Goal: Information Seeking & Learning: Learn about a topic

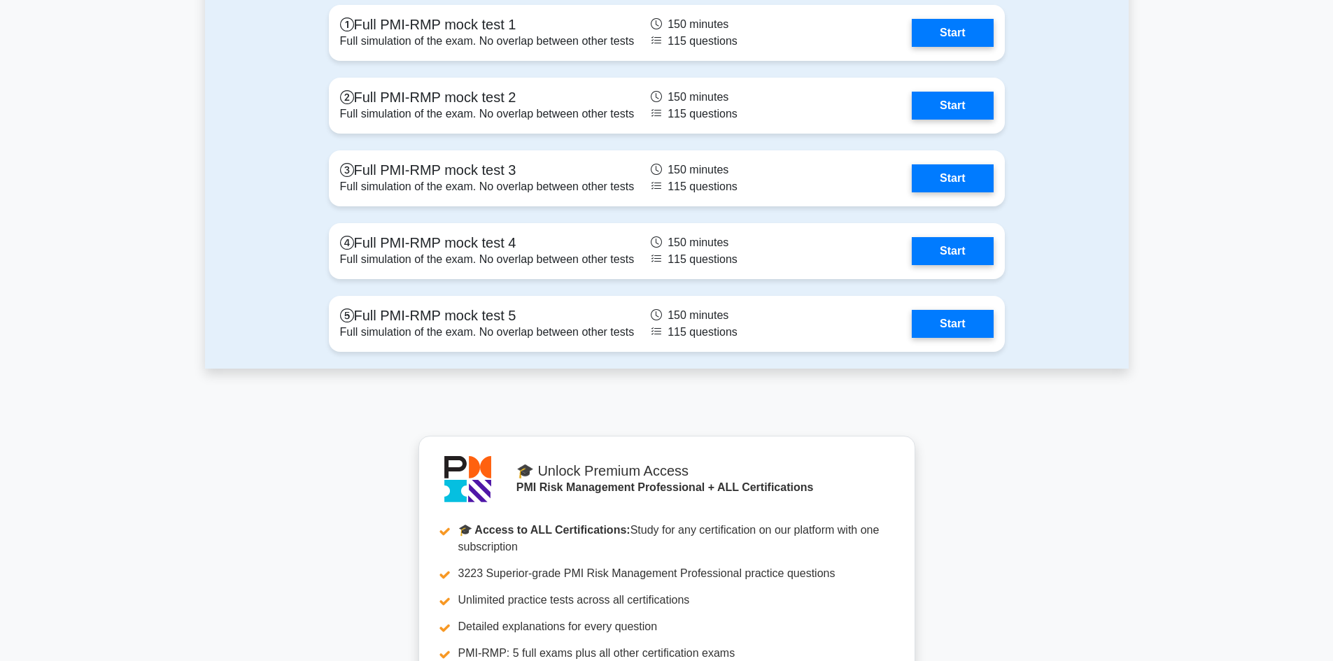
scroll to position [2964, 0]
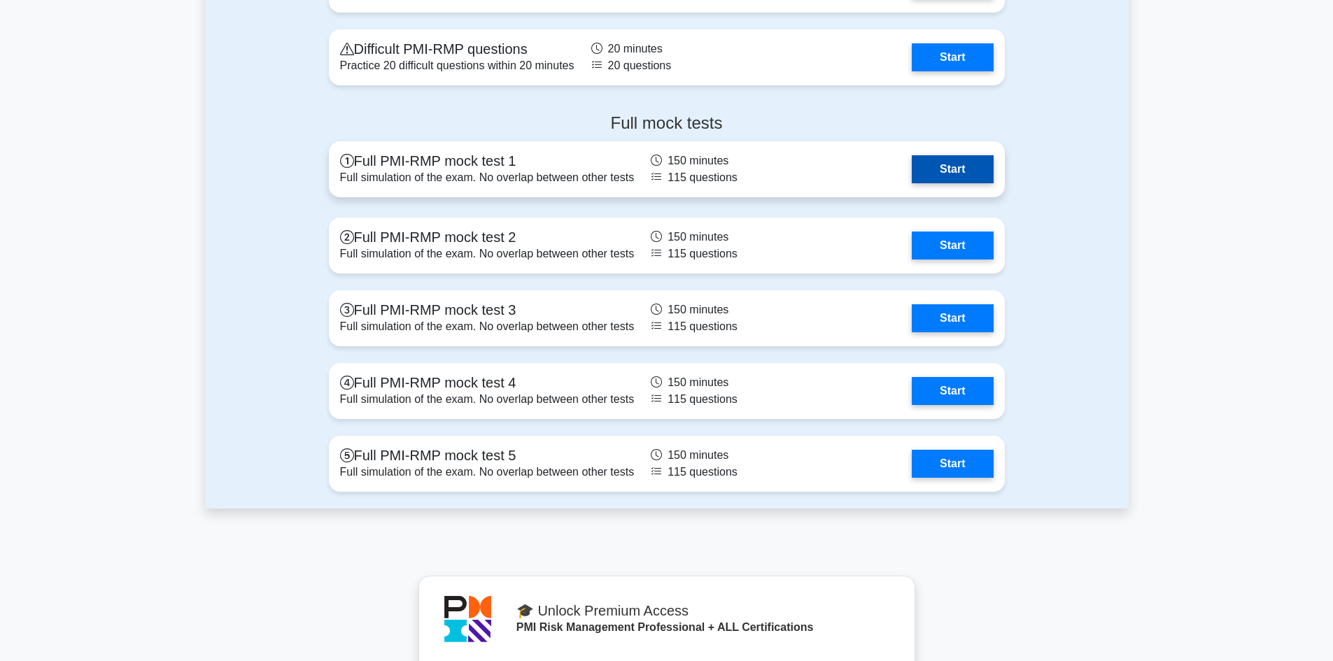
click at [953, 167] on link "Start" at bounding box center [952, 169] width 81 height 28
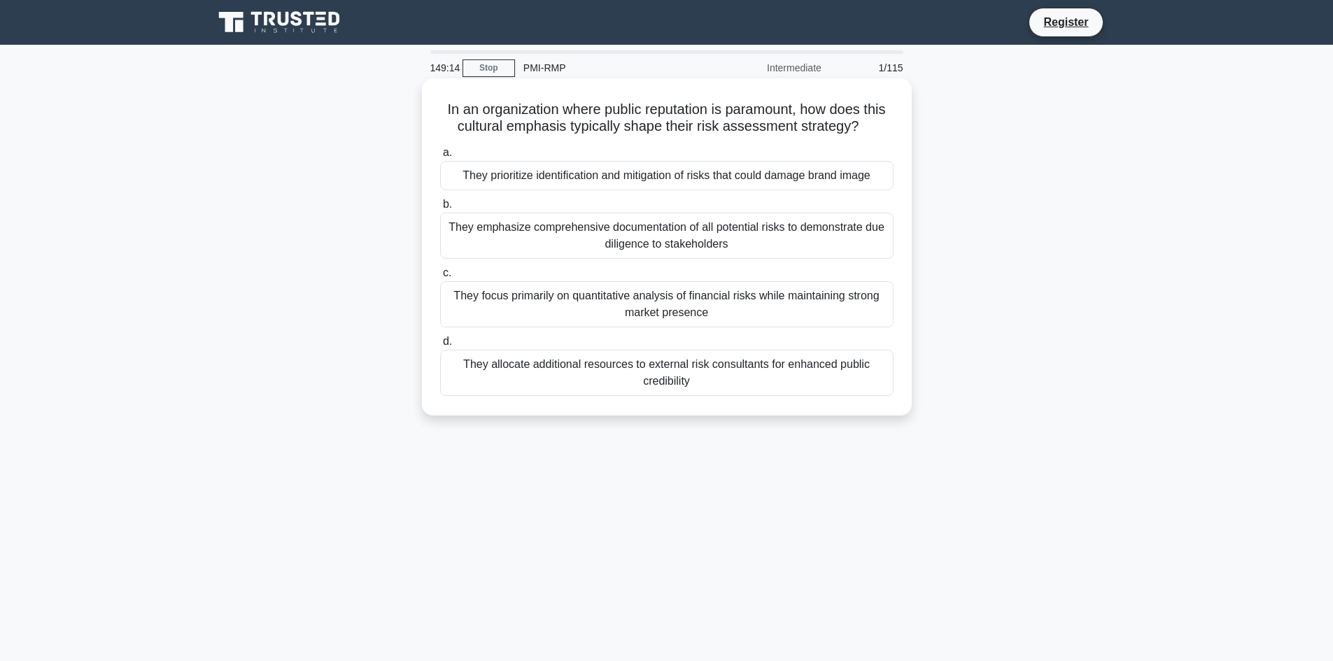
click at [667, 254] on div "They emphasize comprehensive documentation of all potential risks to demonstrat…" at bounding box center [666, 236] width 453 height 46
click at [440, 209] on input "b. They emphasize comprehensive documentation of all potential risks to demonst…" at bounding box center [440, 204] width 0 height 9
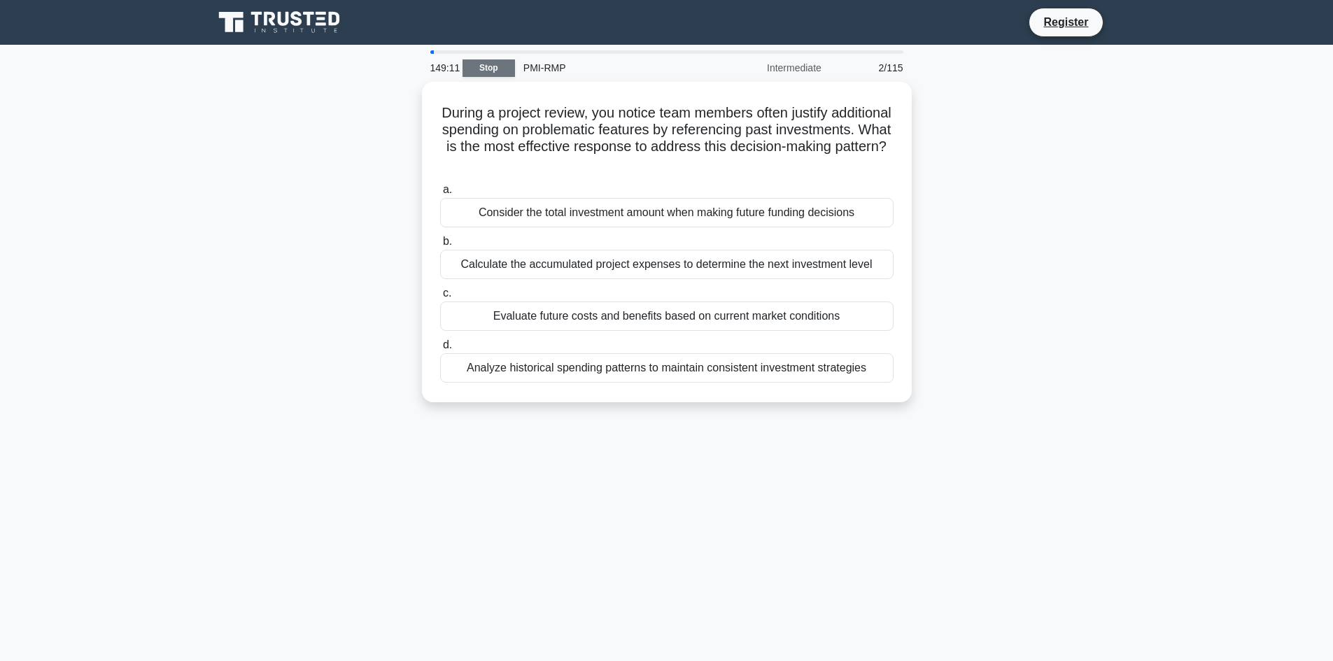
click at [499, 66] on link "Stop" at bounding box center [488, 67] width 52 height 17
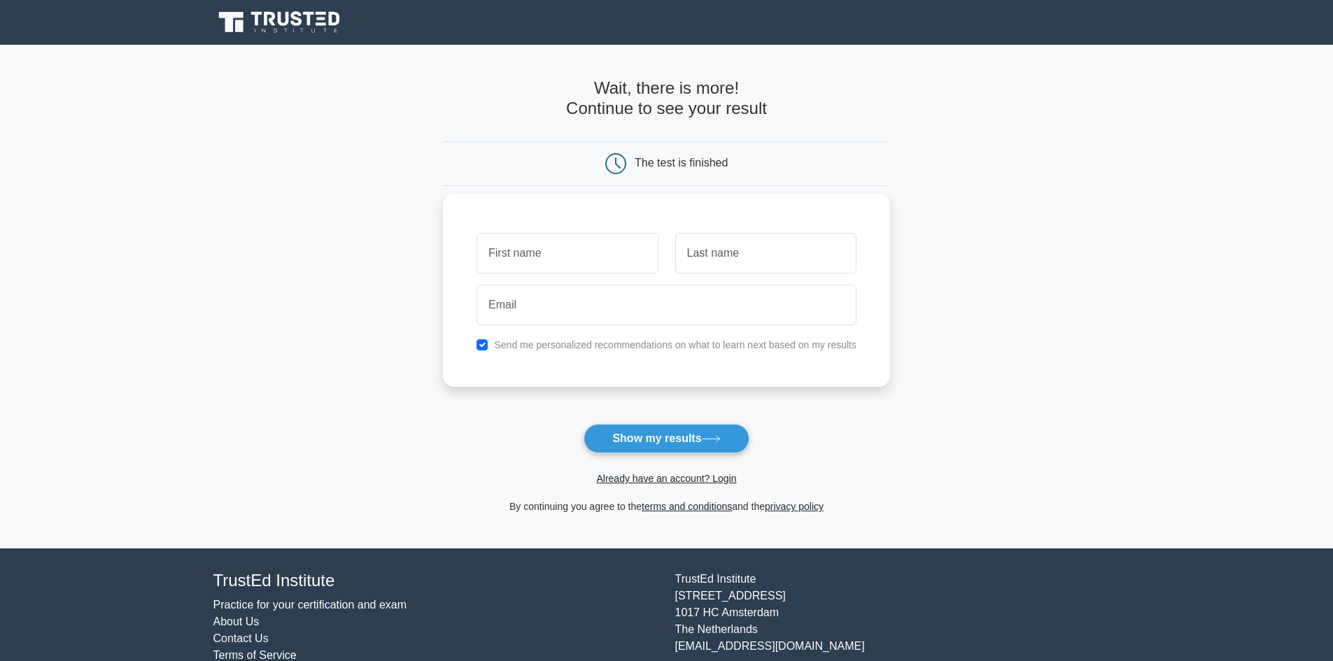
click at [590, 255] on input "text" at bounding box center [566, 253] width 181 height 41
type input "Zohrul"
click at [581, 314] on input "email" at bounding box center [666, 305] width 380 height 41
type input "zohrulmrt5n@gmail.com"
click at [653, 438] on button "Show my results" at bounding box center [665, 438] width 165 height 29
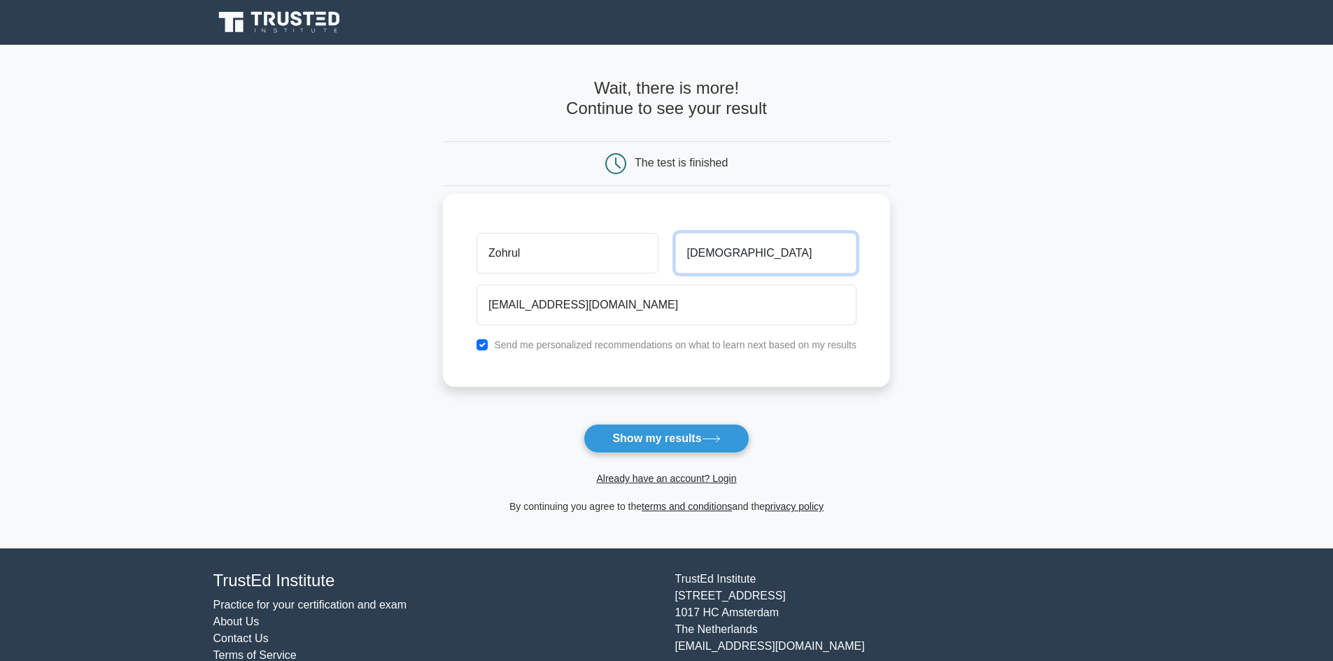
type input "Islam"
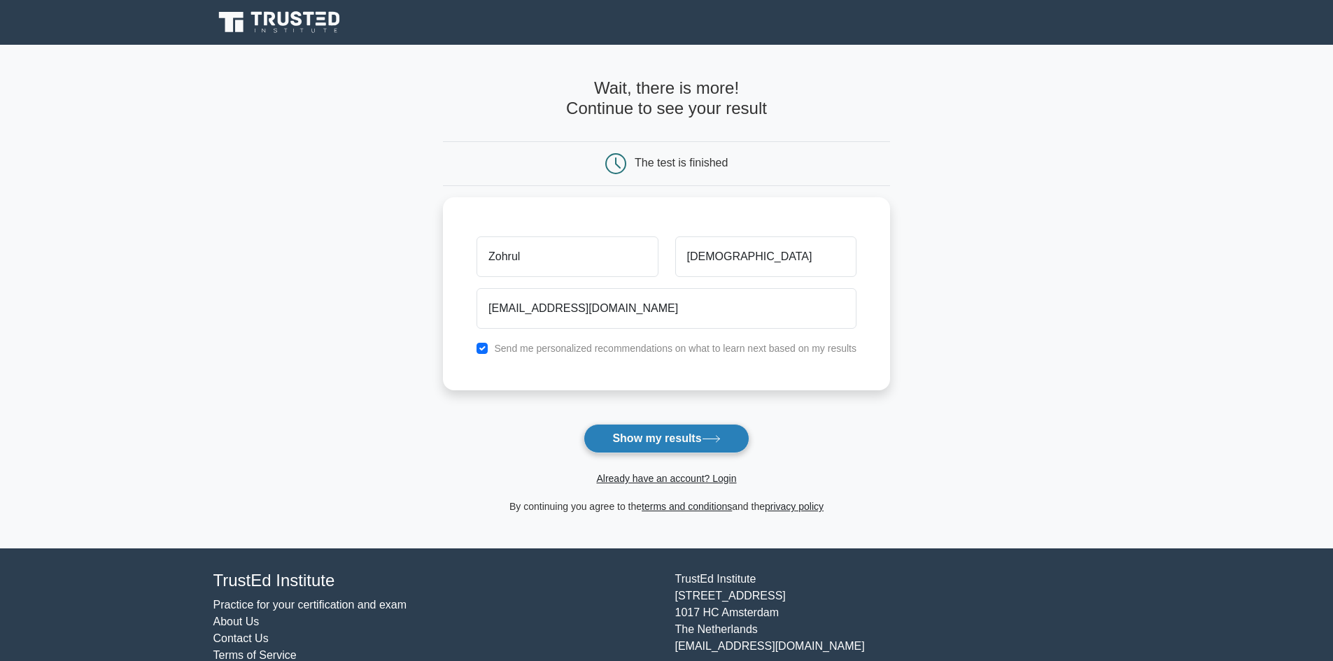
click at [672, 438] on button "Show my results" at bounding box center [665, 438] width 165 height 29
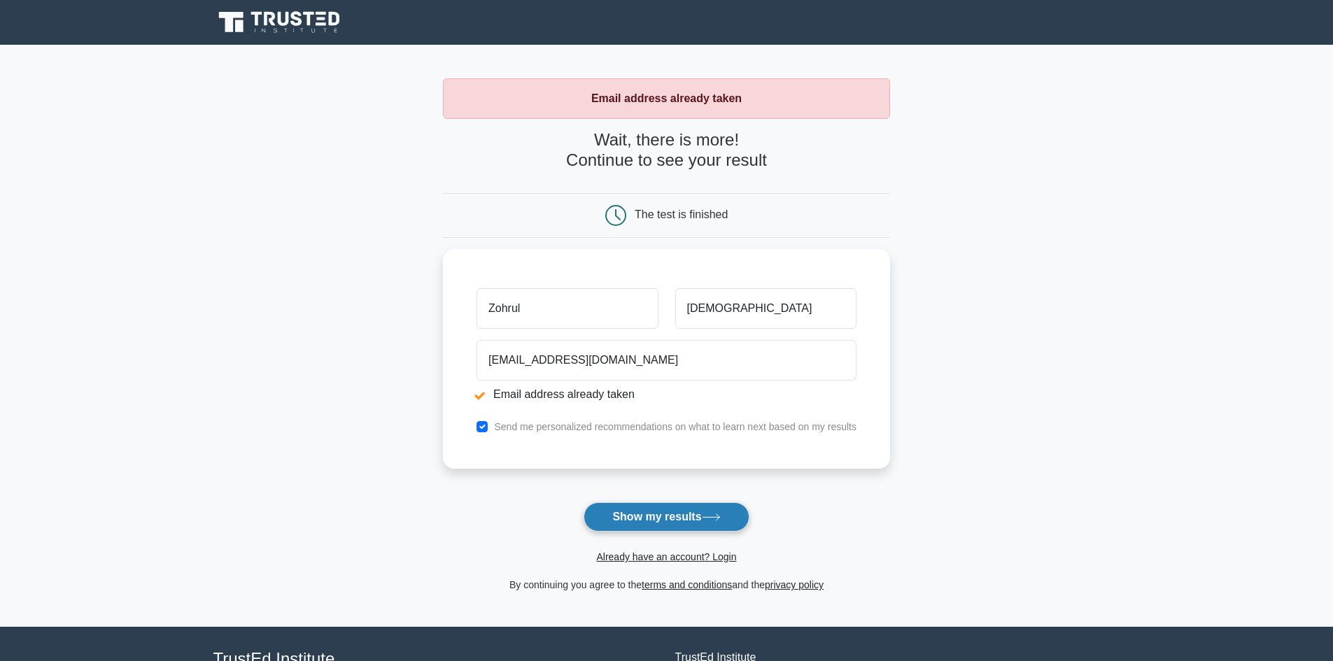
click at [674, 513] on button "Show my results" at bounding box center [665, 516] width 165 height 29
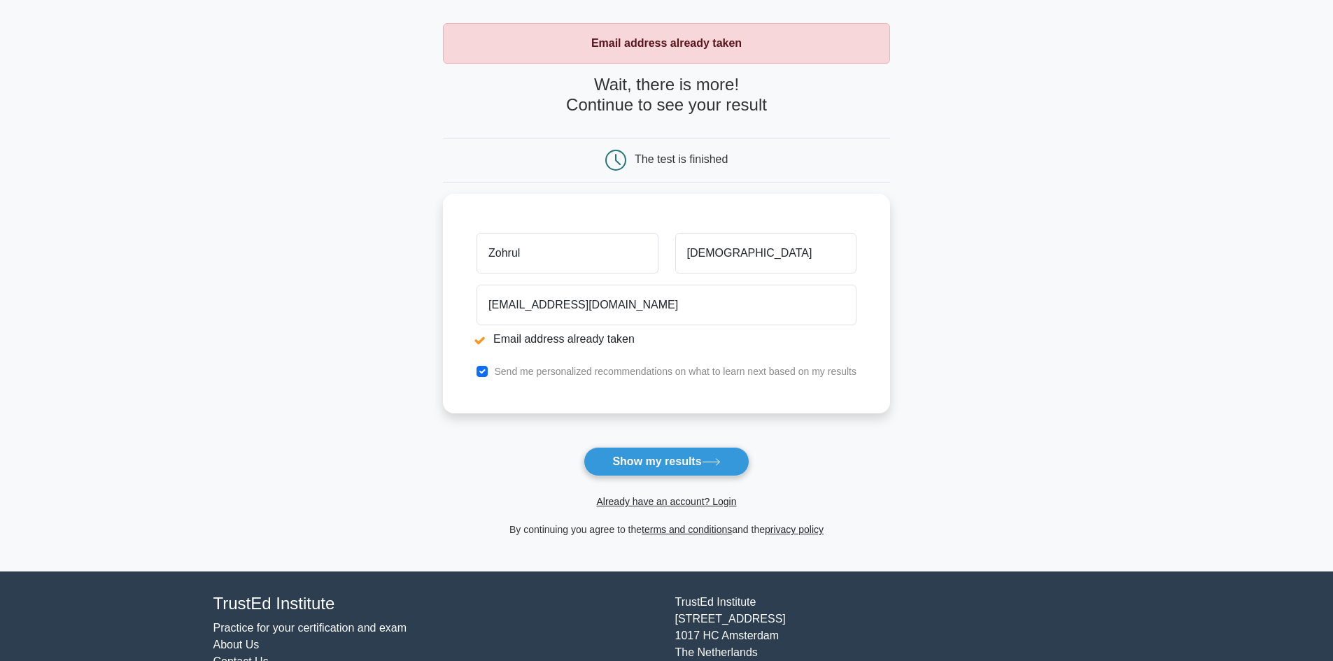
scroll to position [121, 0]
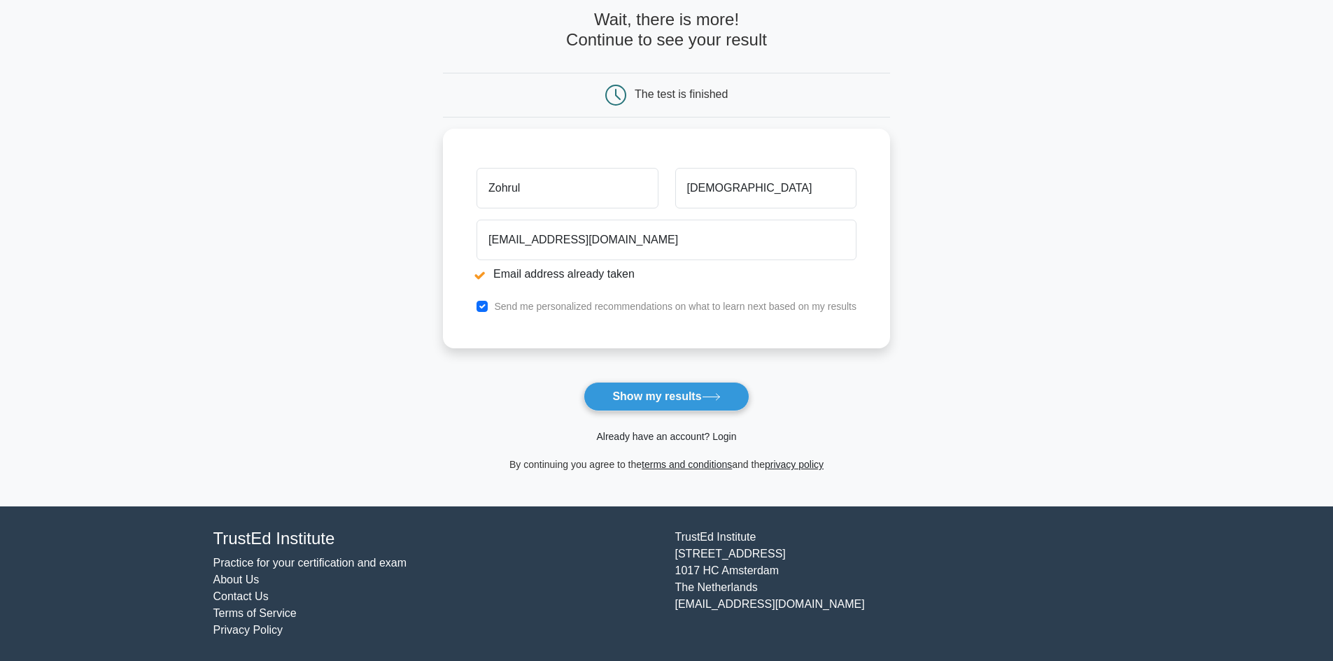
click at [722, 435] on link "Already have an account? Login" at bounding box center [666, 436] width 140 height 11
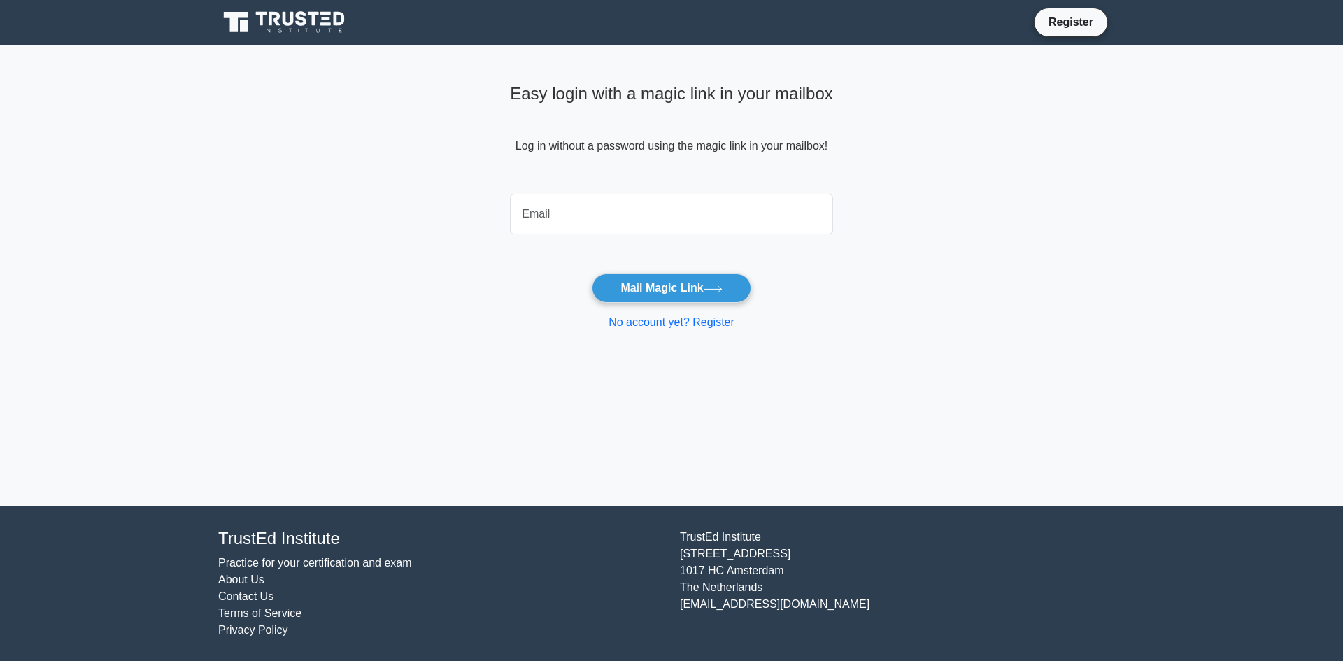
click at [558, 213] on input "email" at bounding box center [671, 214] width 323 height 41
type input "[EMAIL_ADDRESS][DOMAIN_NAME]"
click at [663, 289] on button "Mail Magic Link" at bounding box center [671, 288] width 159 height 29
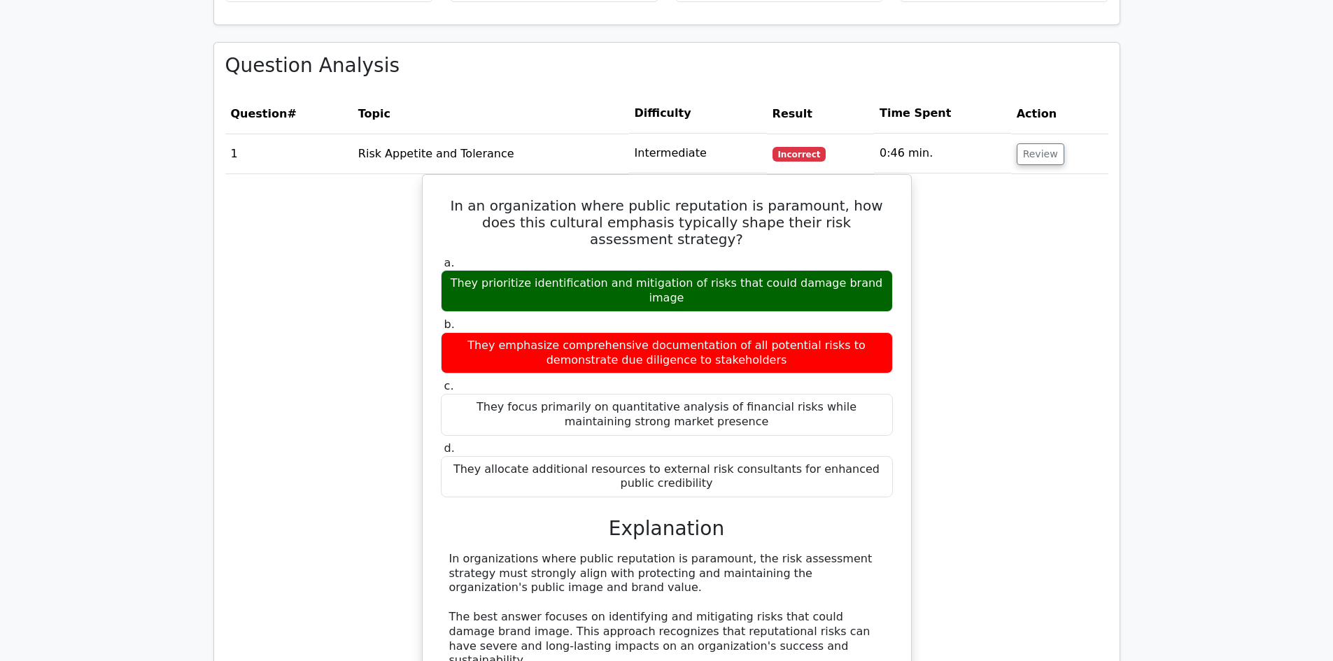
scroll to position [700, 0]
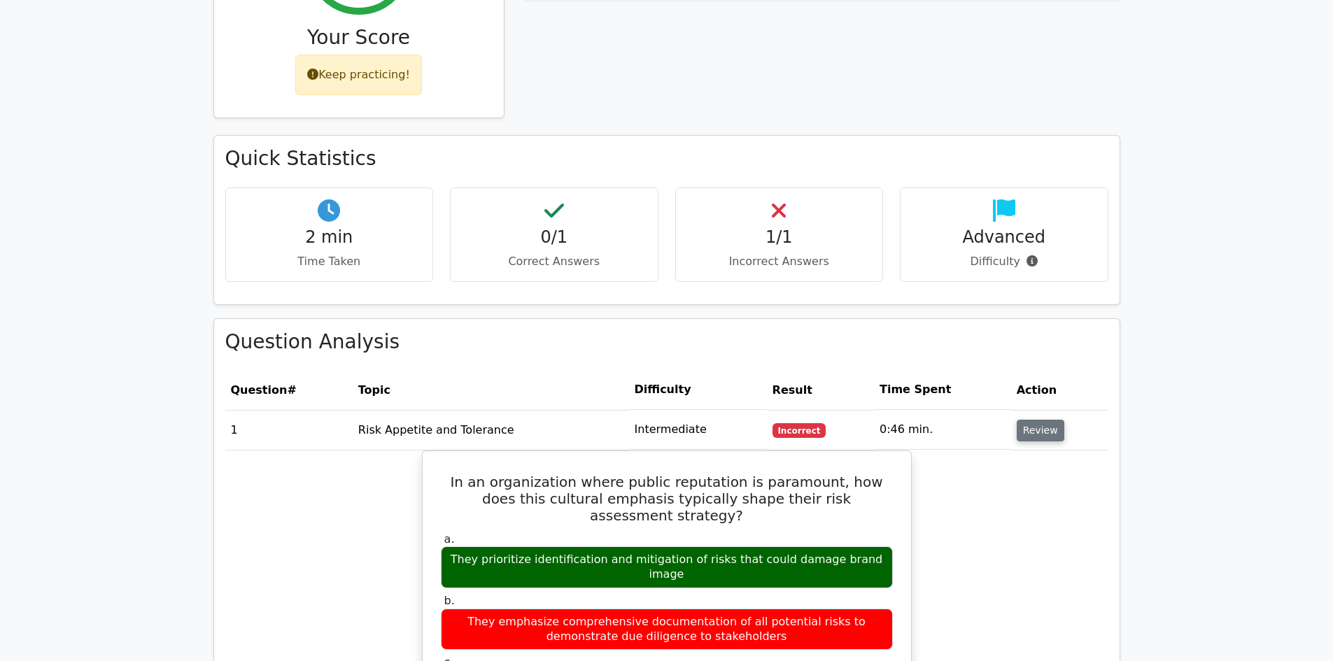
click at [1033, 420] on button "Review" at bounding box center [1040, 431] width 48 height 22
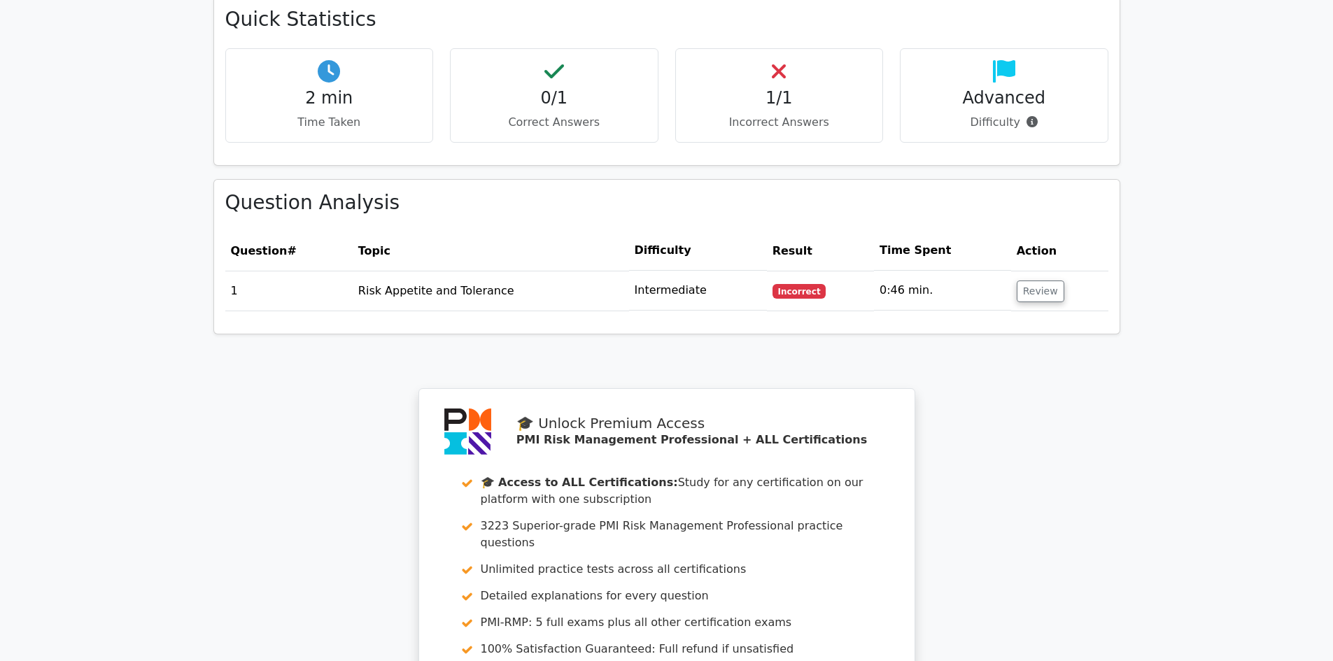
scroll to position [839, 0]
click at [1042, 280] on button "Review" at bounding box center [1040, 291] width 48 height 22
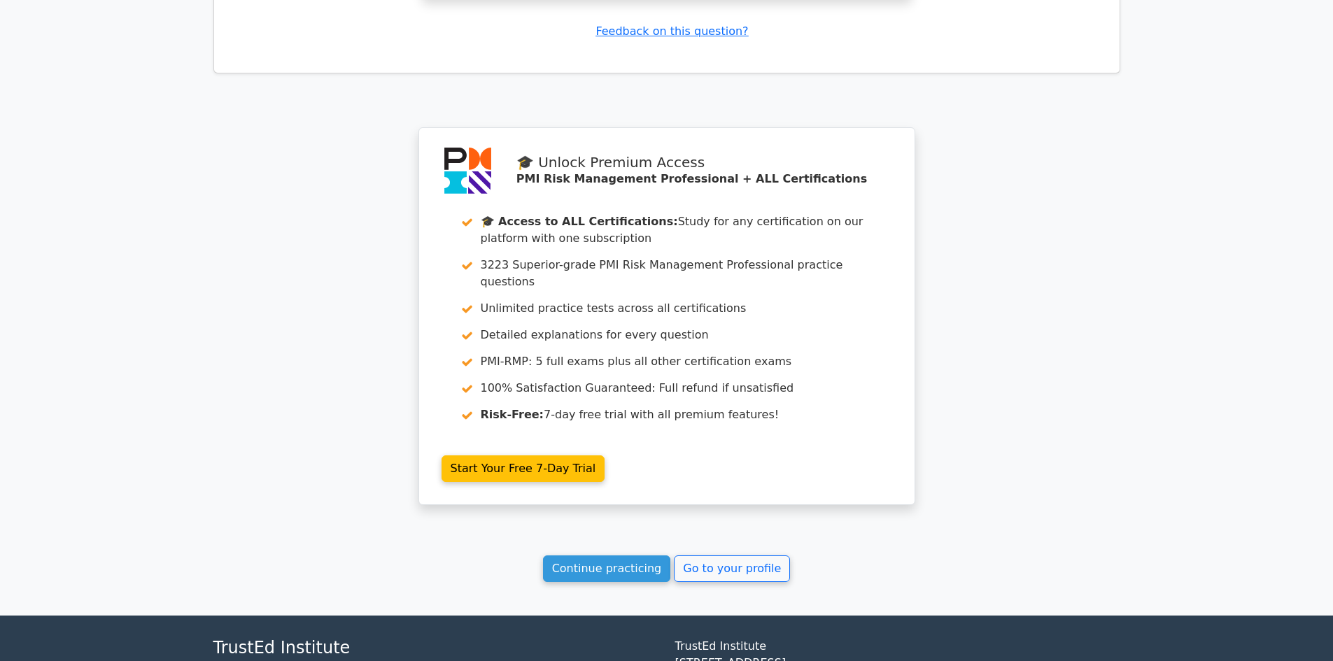
scroll to position [1925, 0]
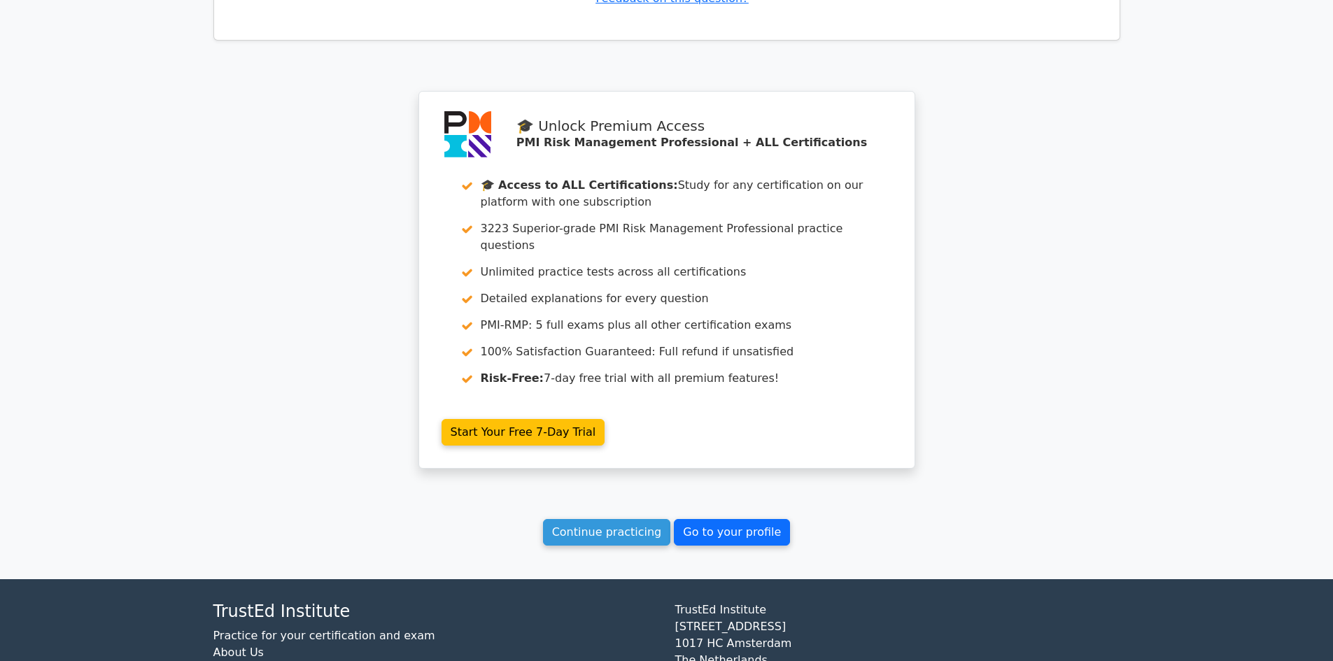
click at [735, 519] on link "Go to your profile" at bounding box center [732, 532] width 116 height 27
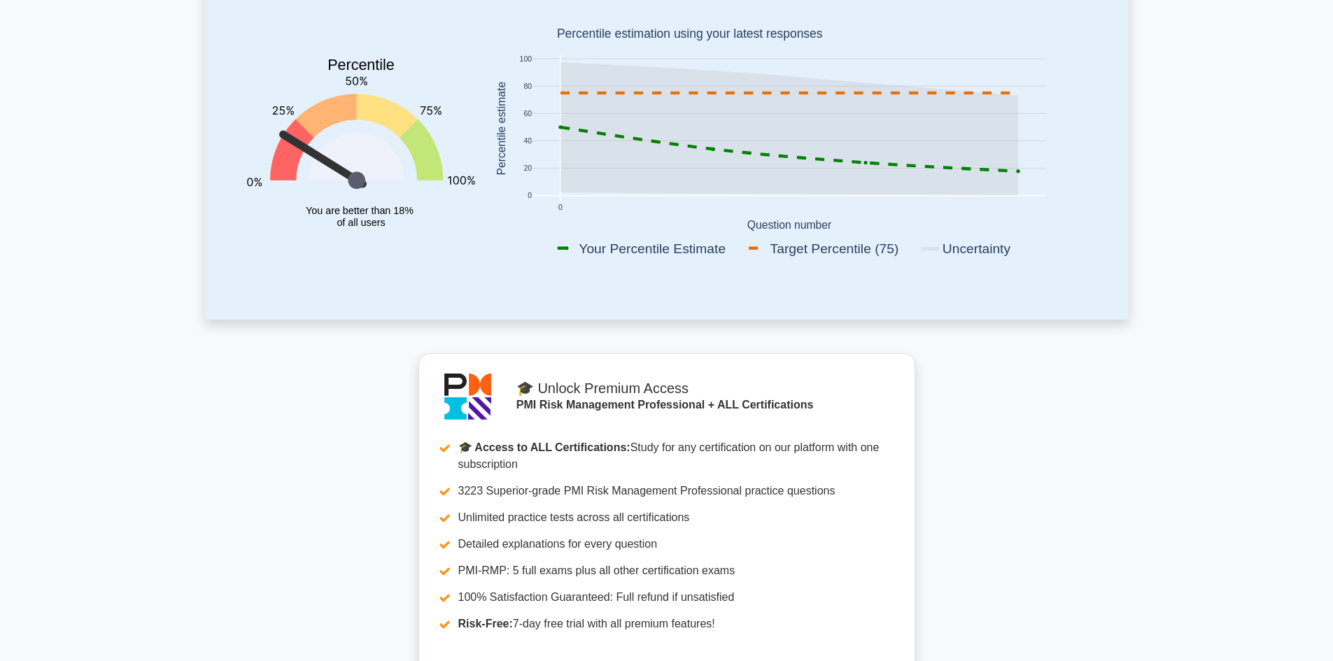
scroll to position [210, 0]
